Goal: Task Accomplishment & Management: Use online tool/utility

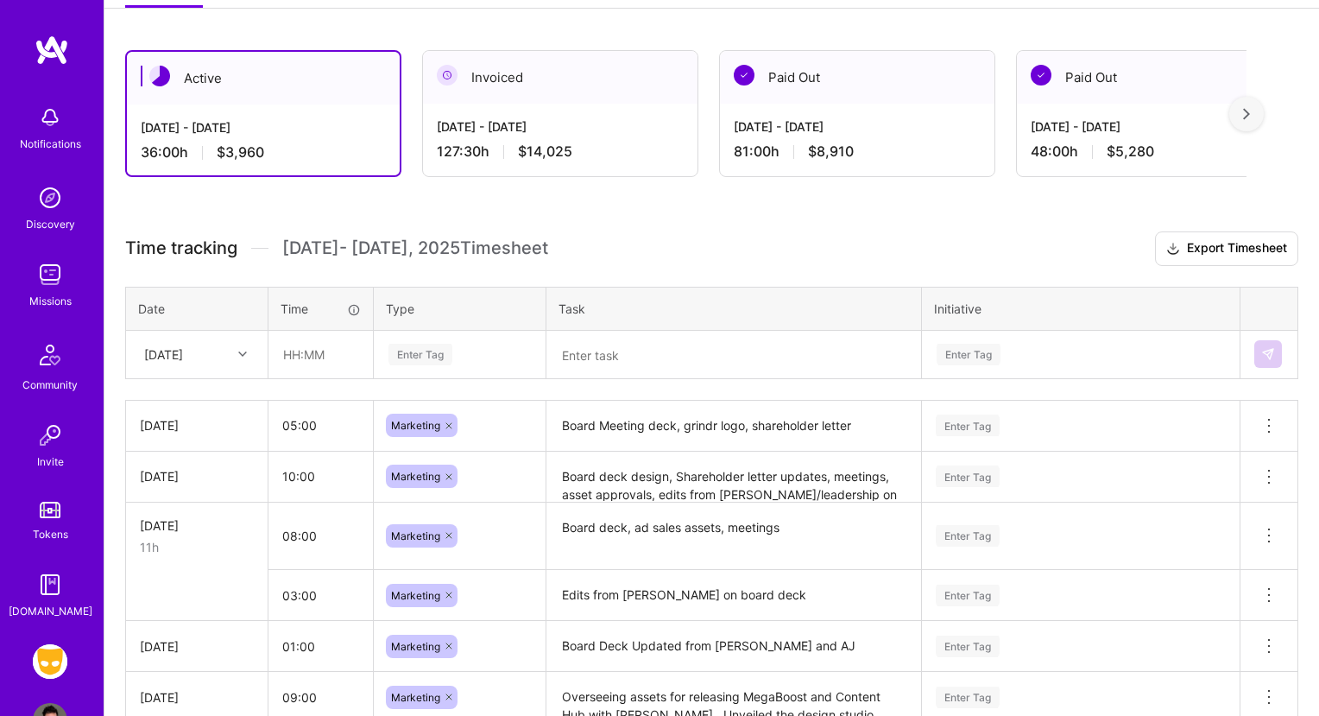
scroll to position [269, 0]
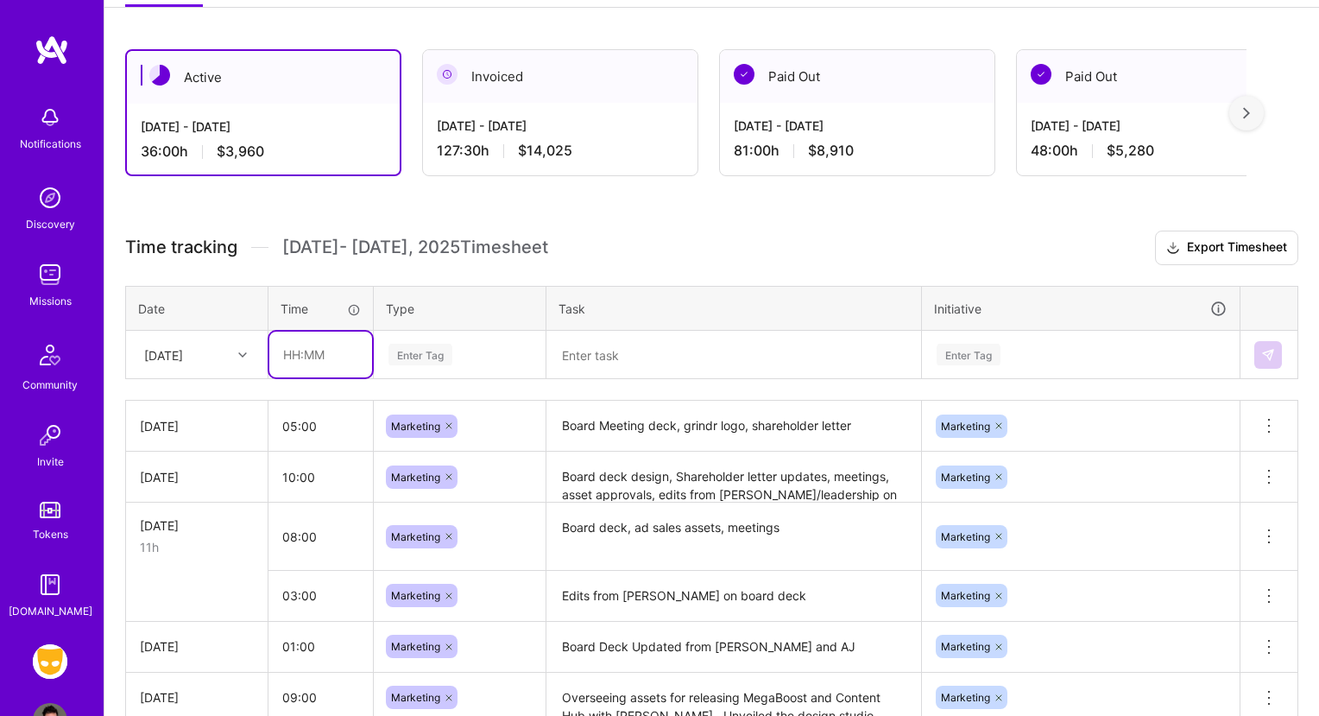
click at [289, 356] on input "text" at bounding box center [320, 355] width 103 height 46
type input "09:00"
click at [411, 374] on div "Enter Tag" at bounding box center [460, 354] width 170 height 45
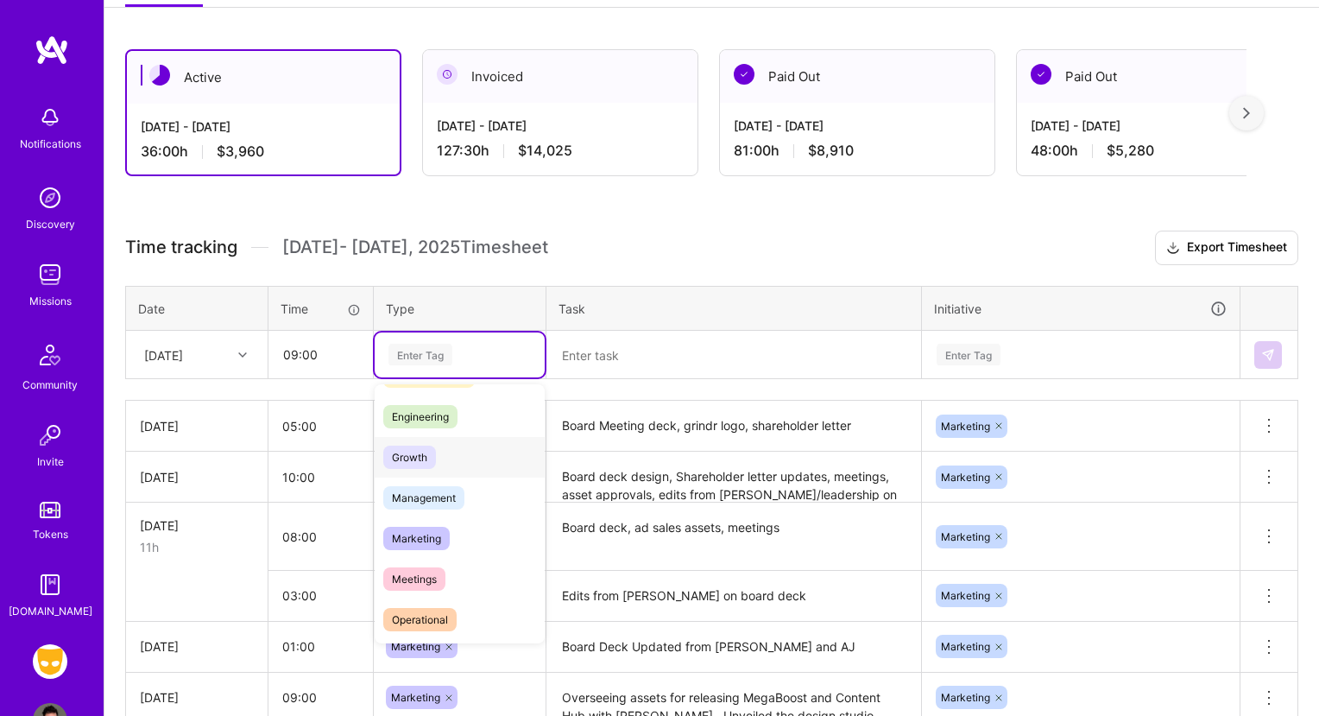
scroll to position [118, 0]
click at [433, 545] on span "Marketing" at bounding box center [416, 536] width 66 height 23
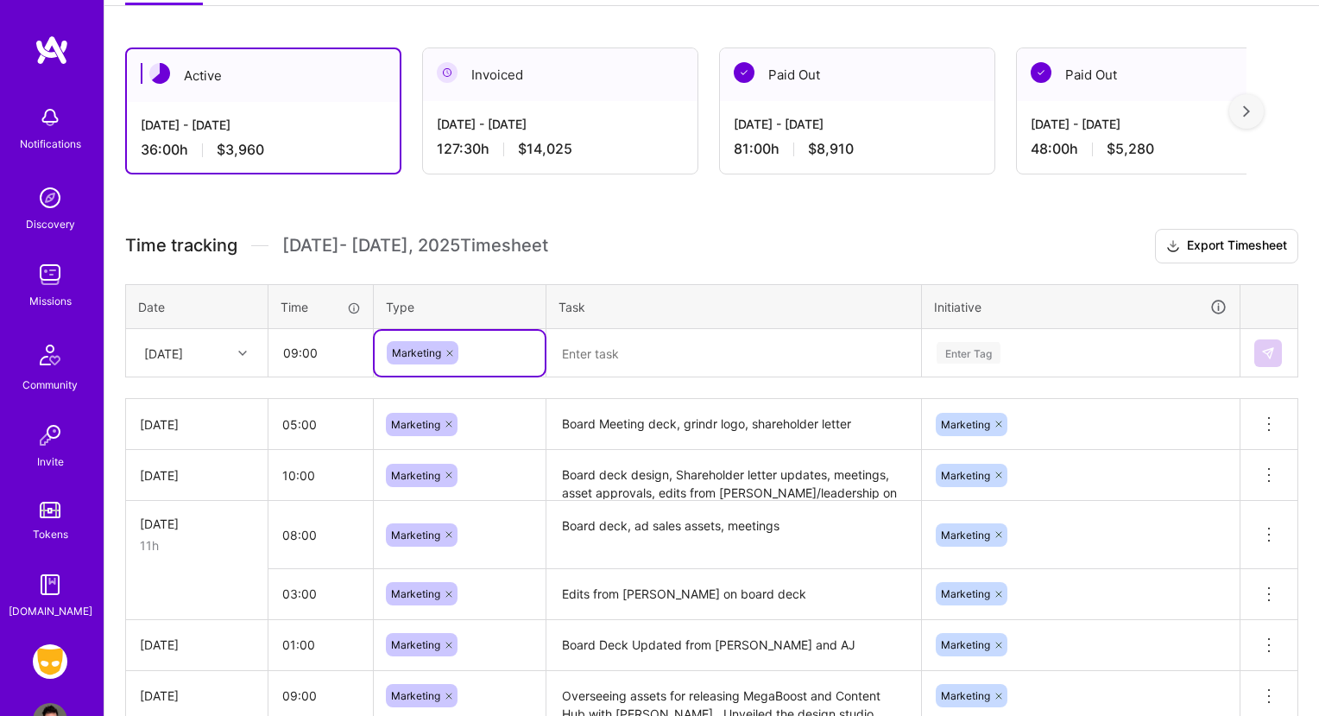
click at [667, 340] on textarea at bounding box center [733, 353] width 371 height 45
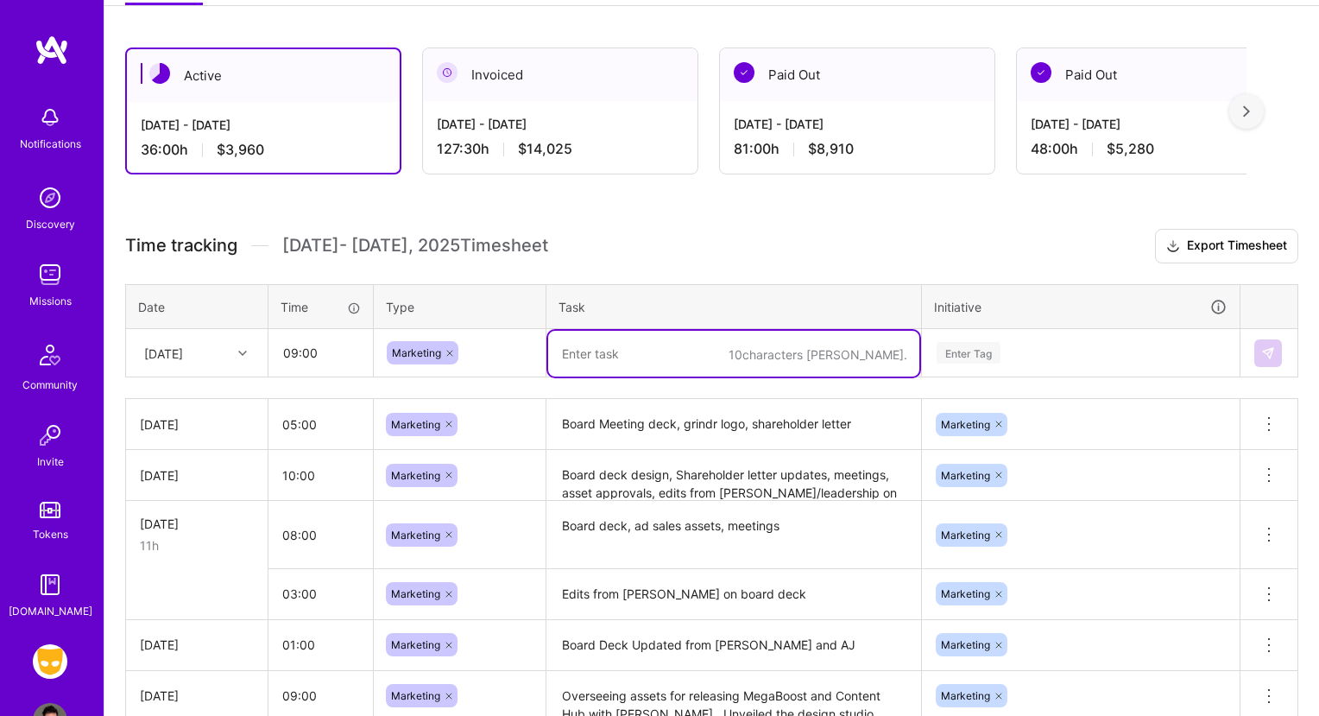
scroll to position [269, 0]
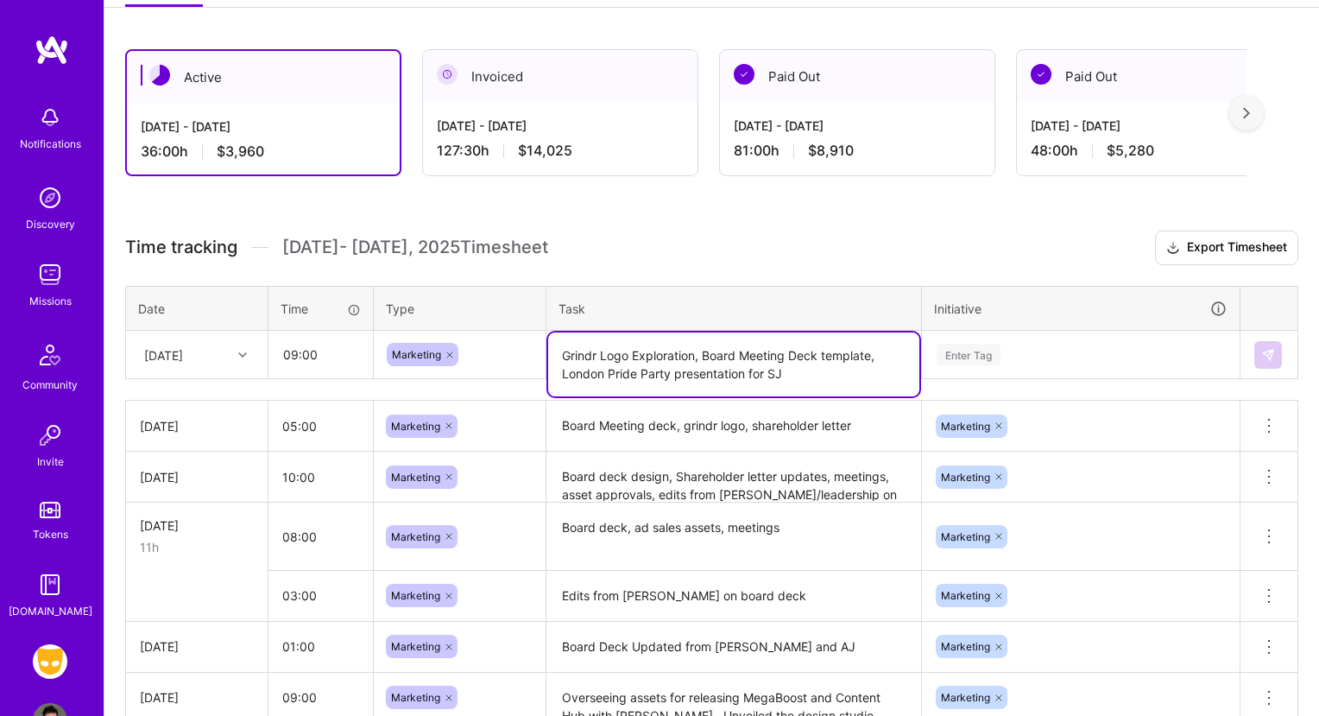
type textarea "Grindr Logo Exploration, Board Meeting Deck template, London Pride Party presen…"
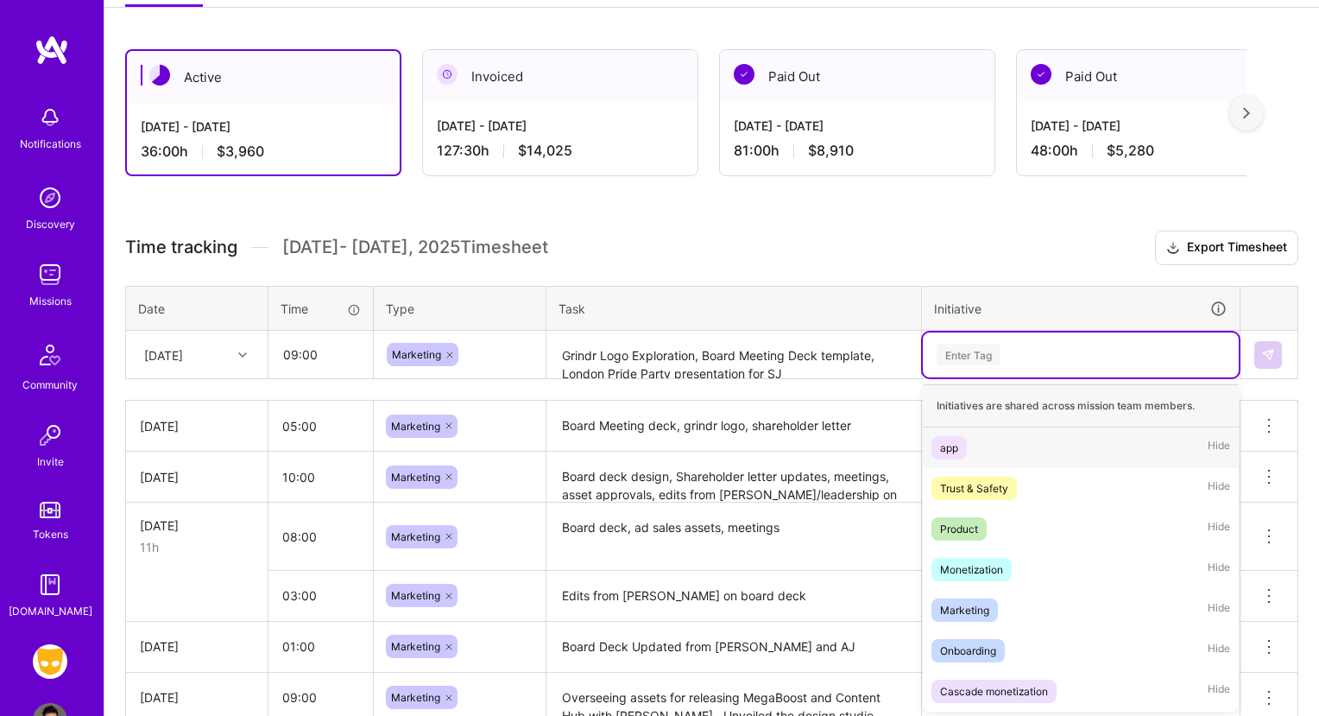
click at [1020, 356] on div "Enter Tag" at bounding box center [1081, 355] width 292 height 22
click at [999, 608] on div "Marketing Hide" at bounding box center [1081, 610] width 316 height 41
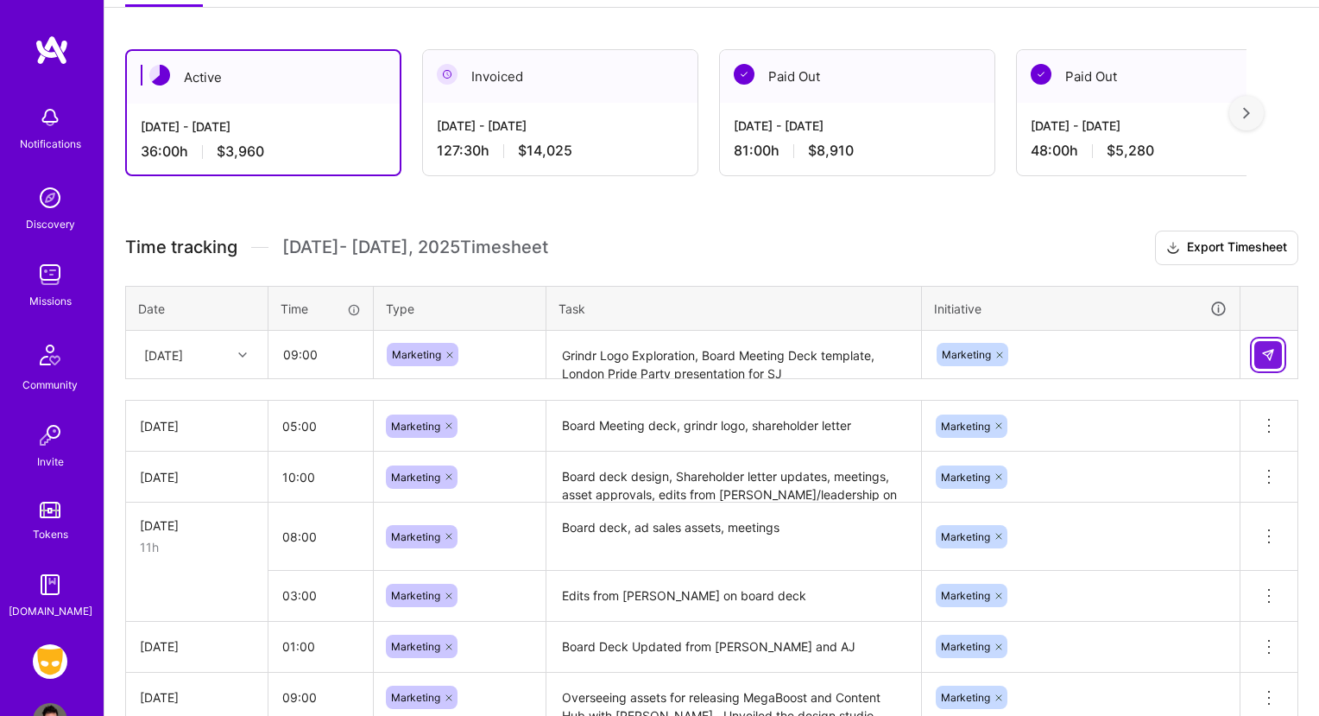
drag, startPoint x: 1279, startPoint y: 331, endPoint x: 1274, endPoint y: 341, distance: 11.6
click at [1279, 331] on td at bounding box center [1270, 355] width 58 height 48
click at [1274, 342] on button at bounding box center [1269, 355] width 28 height 28
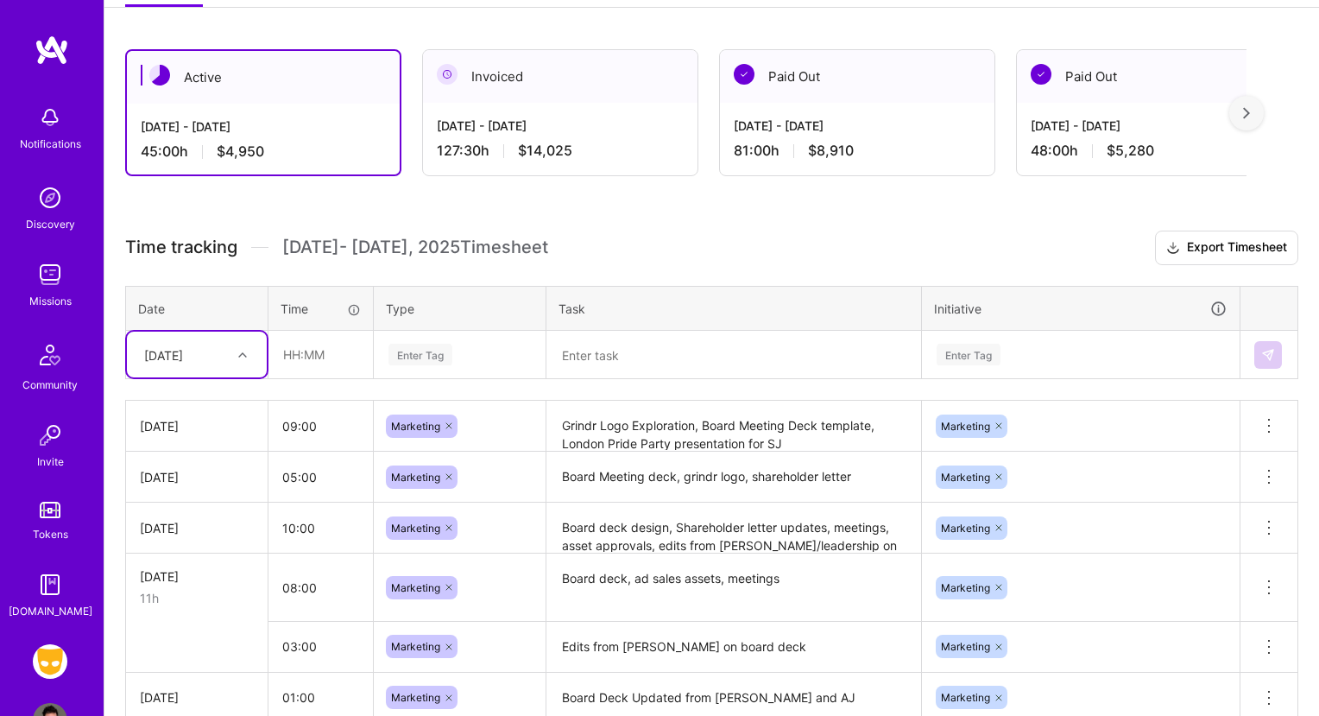
scroll to position [269, 0]
click at [303, 357] on input "text" at bounding box center [320, 354] width 103 height 46
type input "03:00"
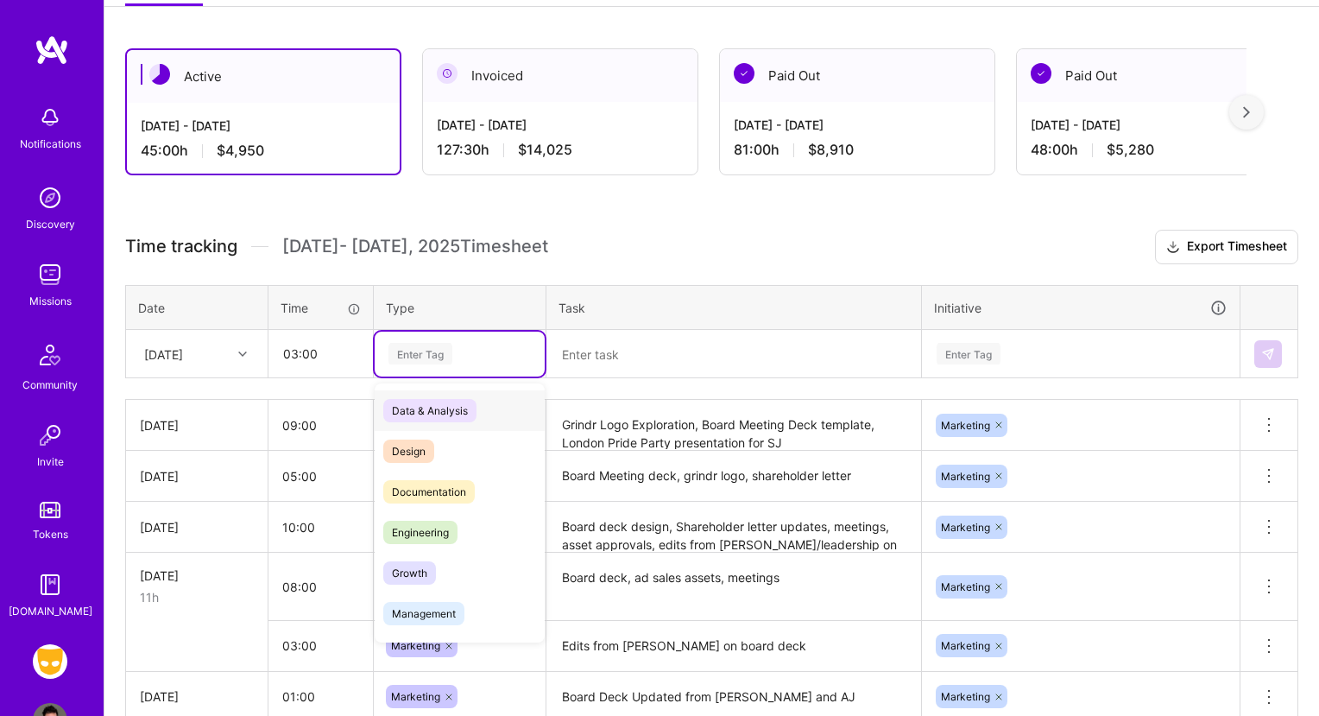
click at [443, 364] on div "Enter Tag" at bounding box center [460, 354] width 170 height 45
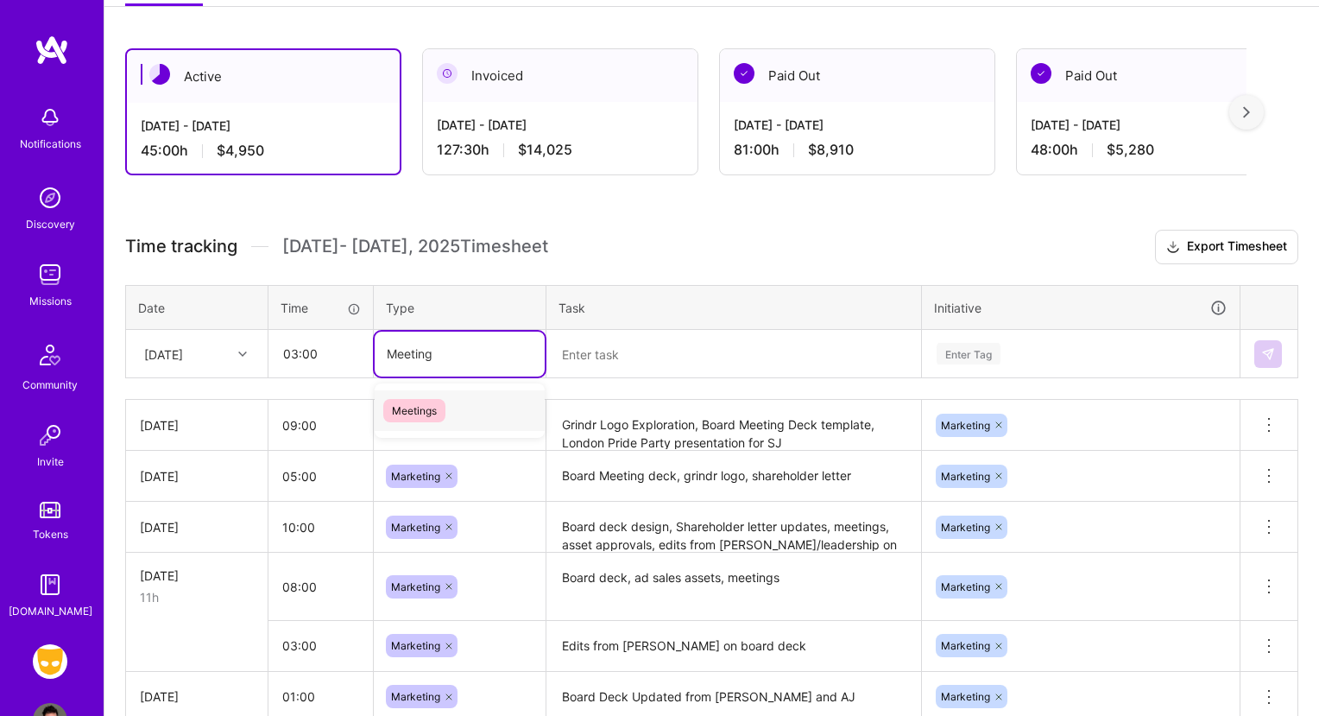
type input "Meetings"
type input "marketing"
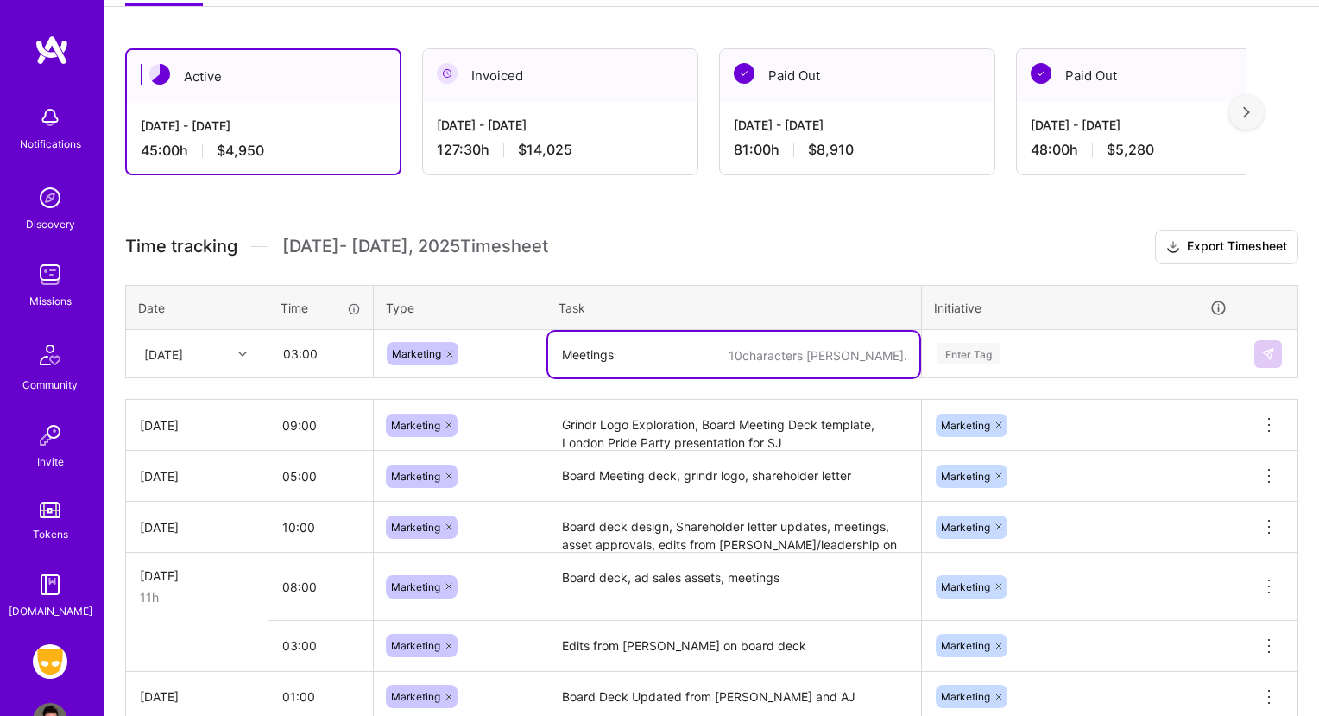
type textarea "Meetings"
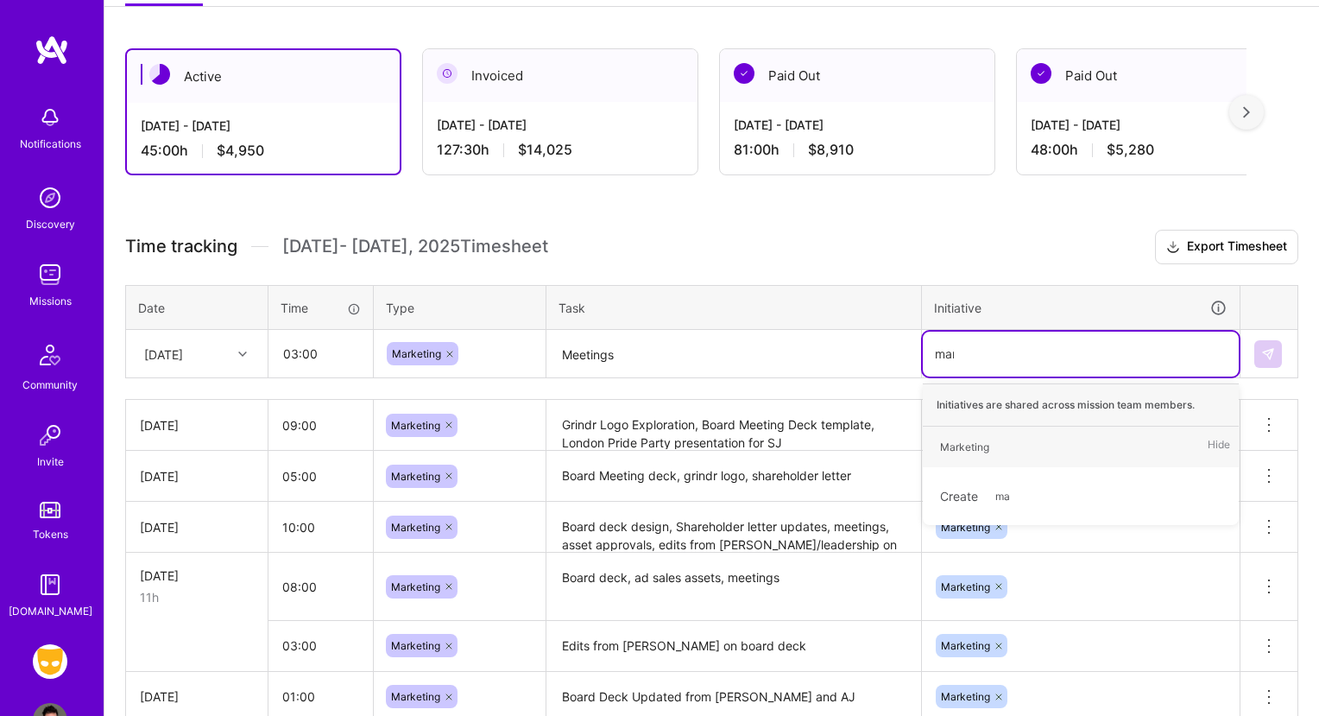
type input "mark"
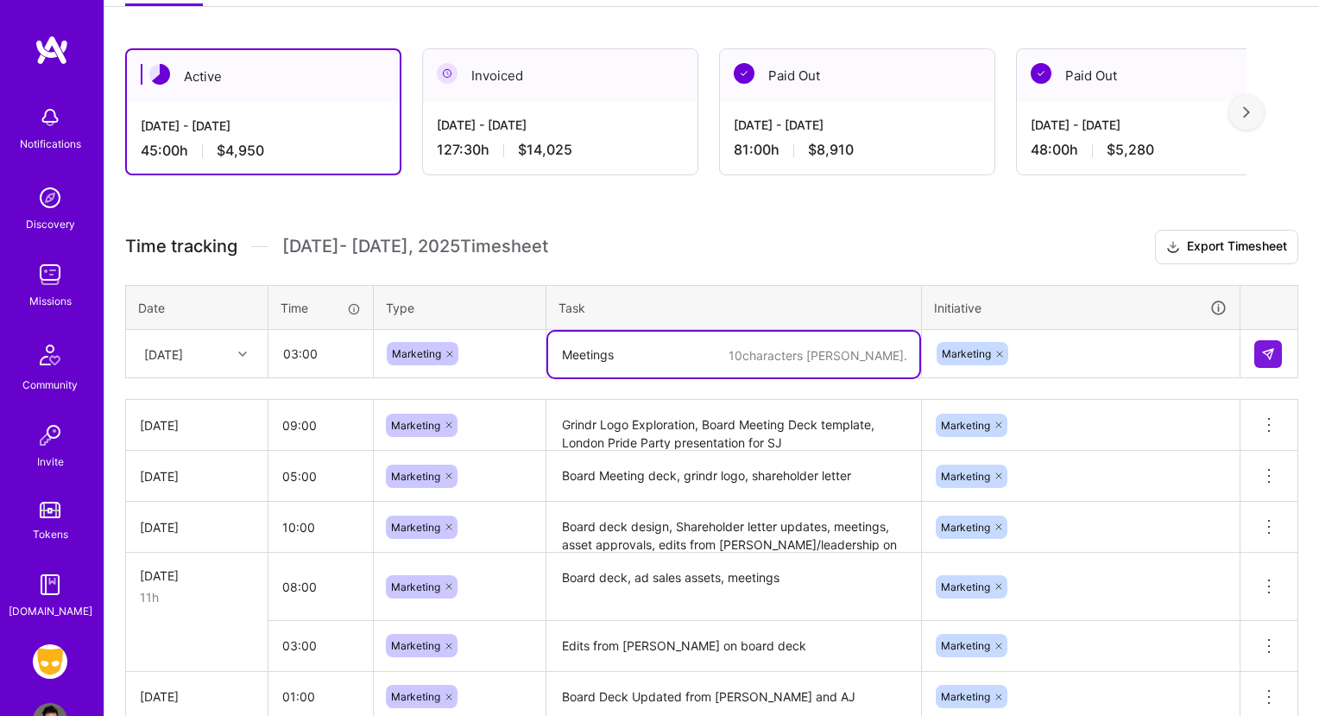
click at [691, 361] on textarea "Meetings" at bounding box center [733, 355] width 371 height 46
click at [307, 357] on input "03:00" at bounding box center [320, 354] width 103 height 46
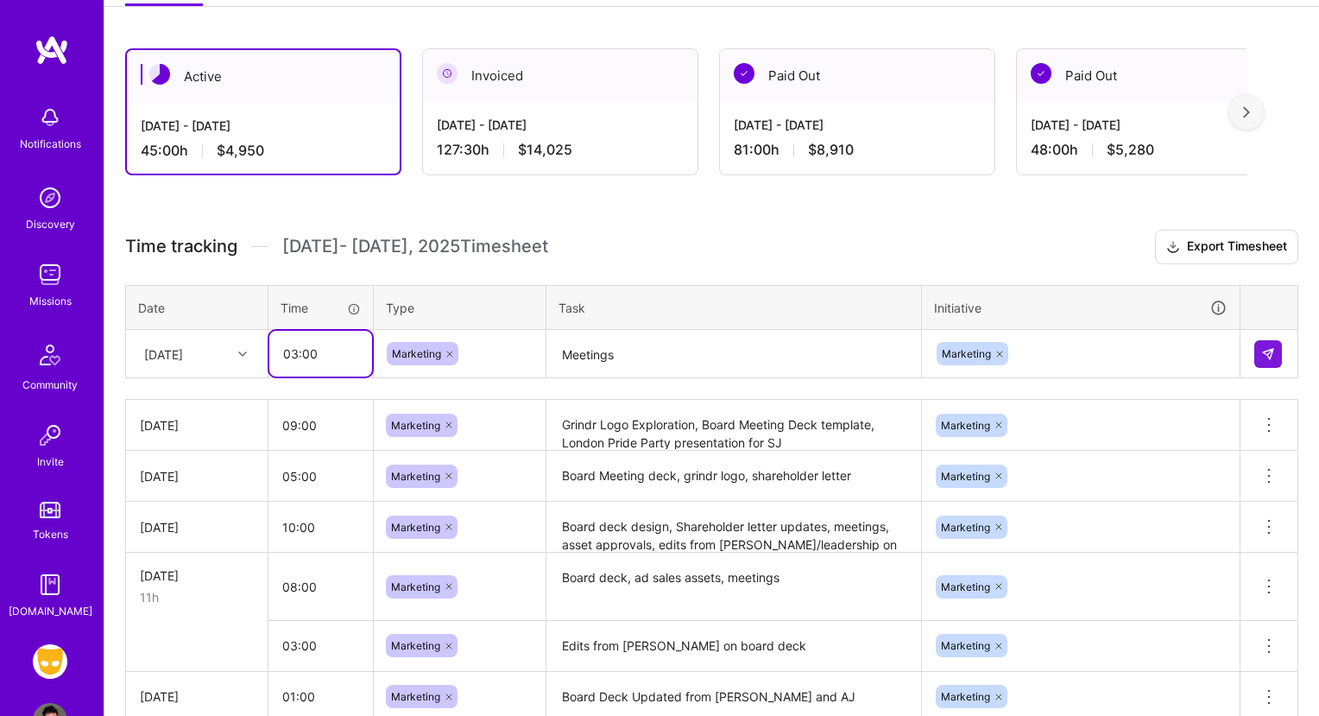
click at [293, 357] on input "03:00" at bounding box center [320, 354] width 103 height 46
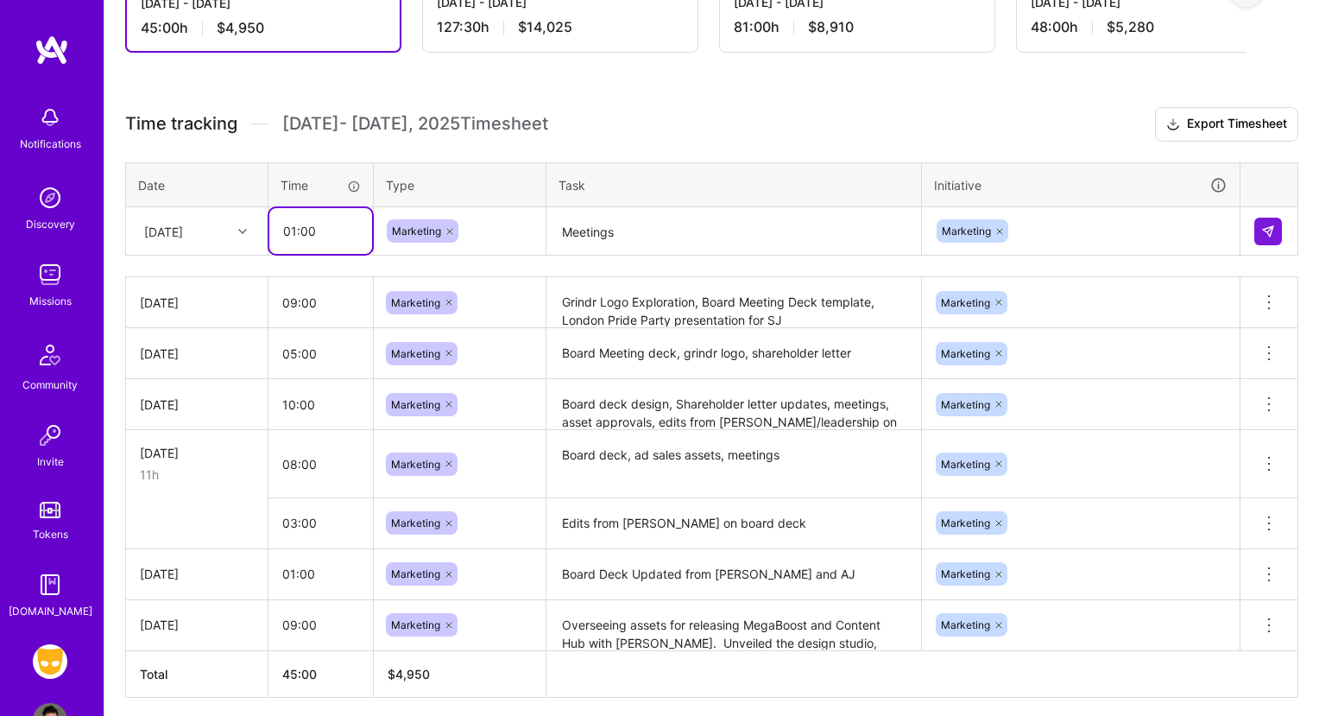
scroll to position [402, 0]
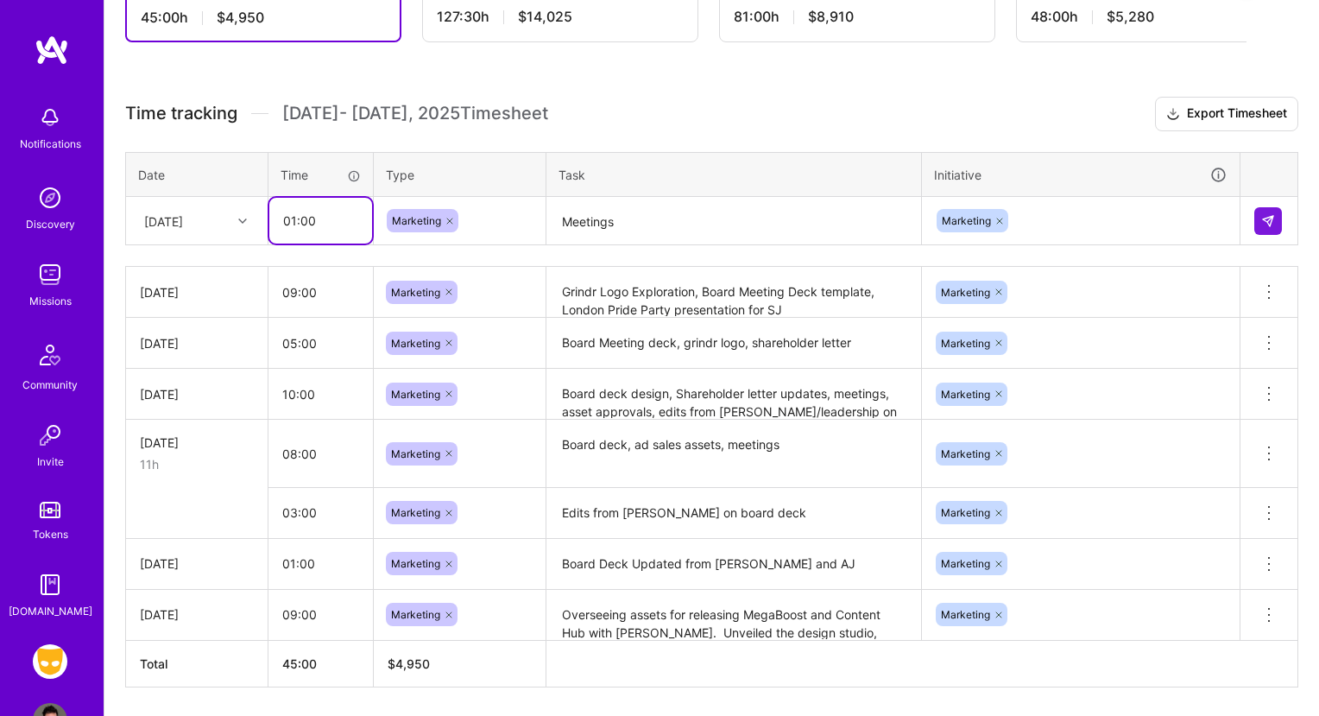
type input "01:00"
click at [232, 234] on div at bounding box center [244, 220] width 27 height 28
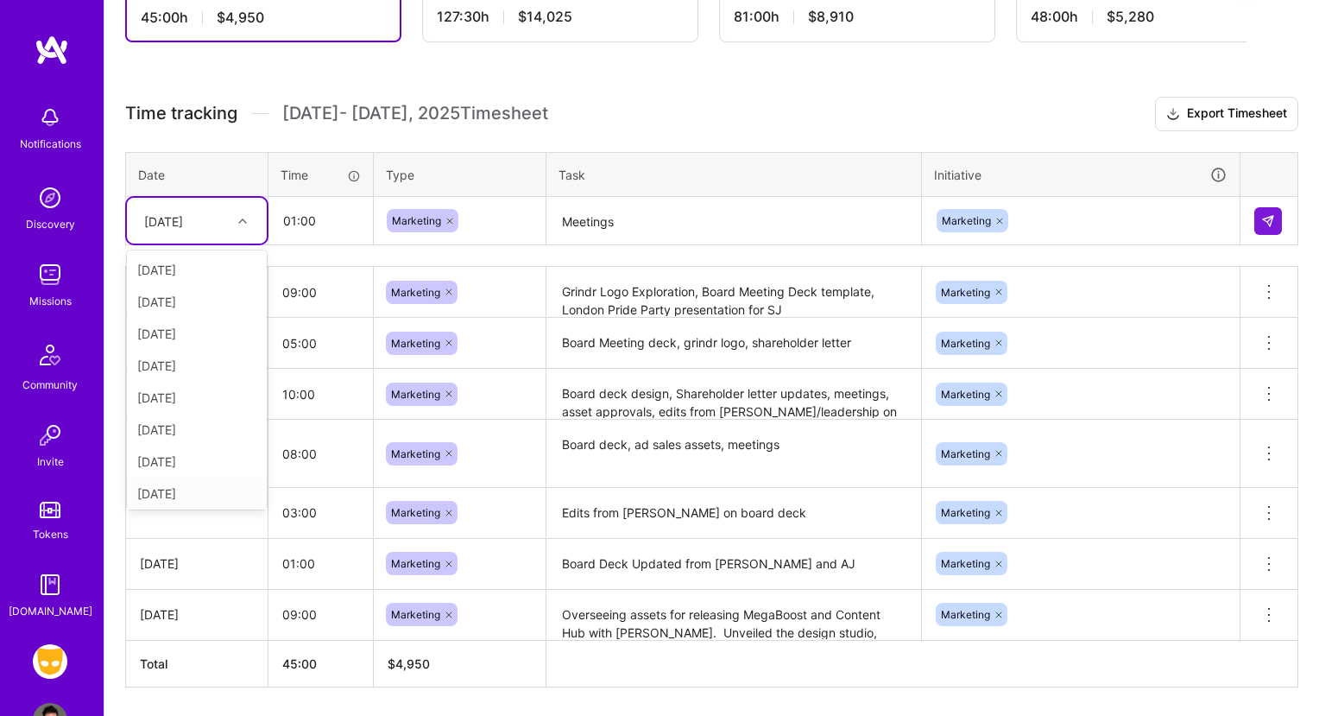
click at [204, 484] on div "[DATE]" at bounding box center [197, 494] width 140 height 32
click at [1266, 222] on img at bounding box center [1269, 221] width 14 height 14
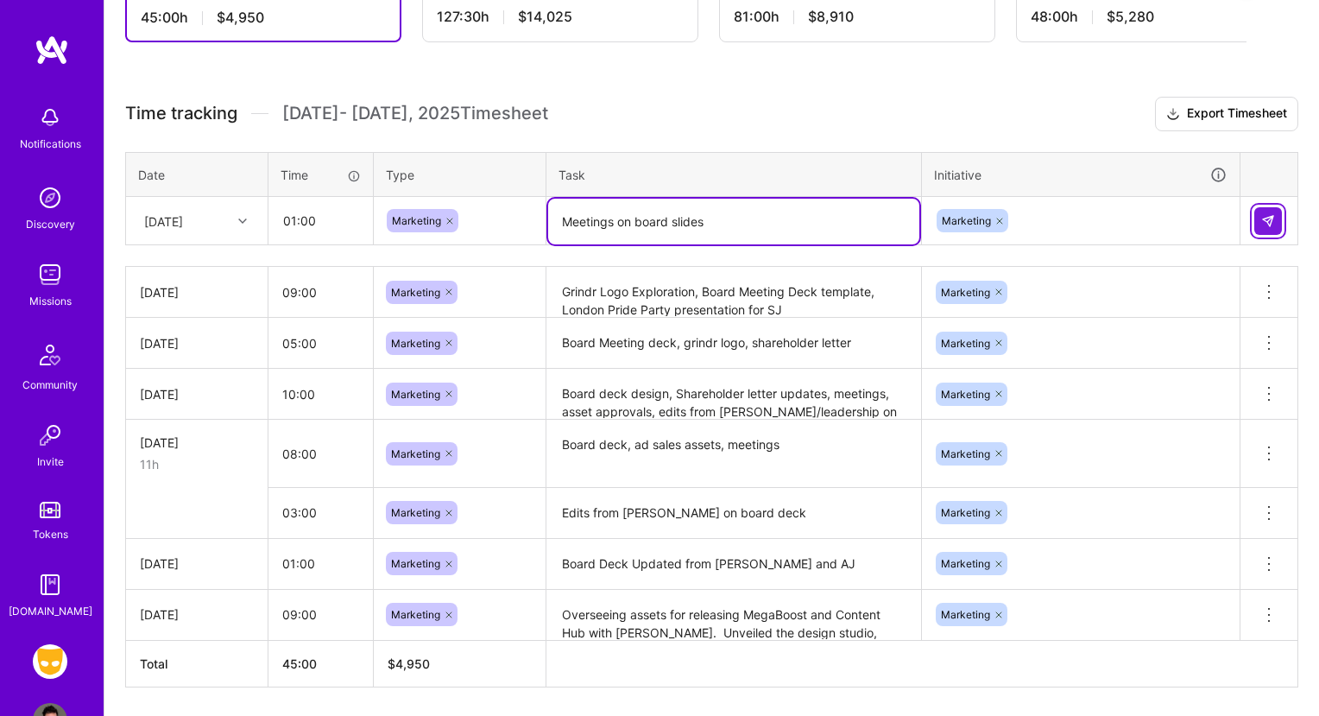
type textarea "Meetings on board slides"
click at [1260, 223] on button at bounding box center [1269, 221] width 28 height 28
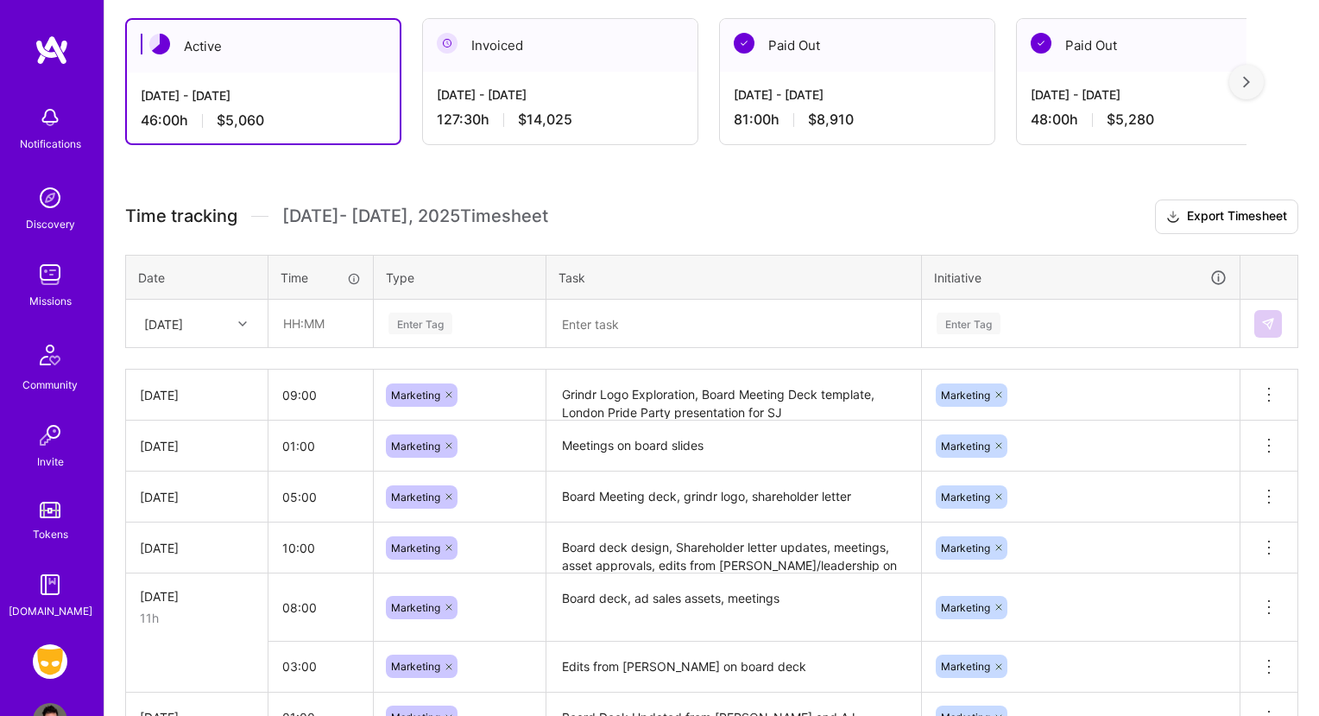
scroll to position [301, 0]
